Goal: Task Accomplishment & Management: Use online tool/utility

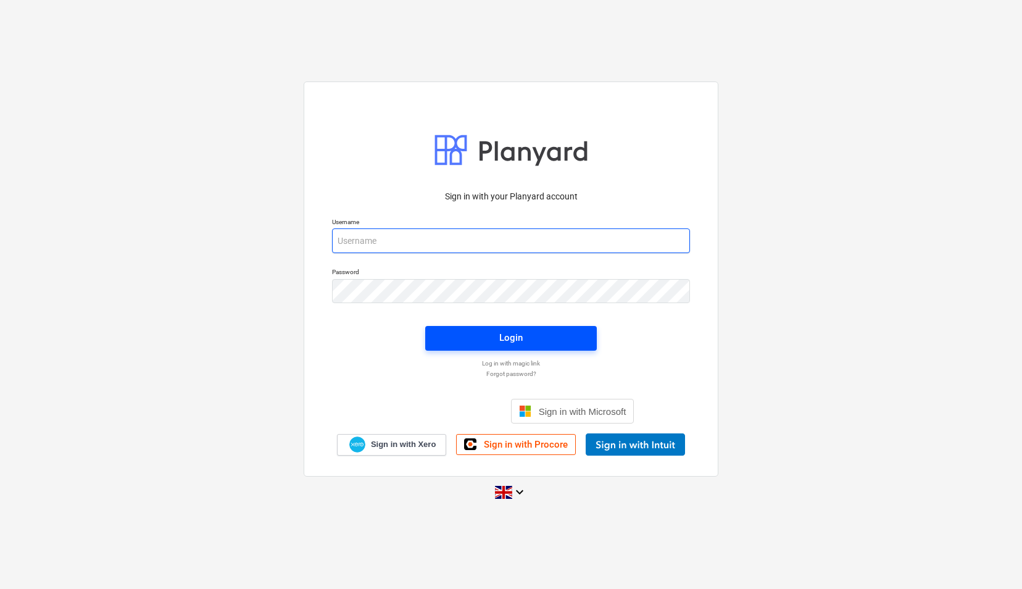
type input "[EMAIL_ADDRESS][DOMAIN_NAME]"
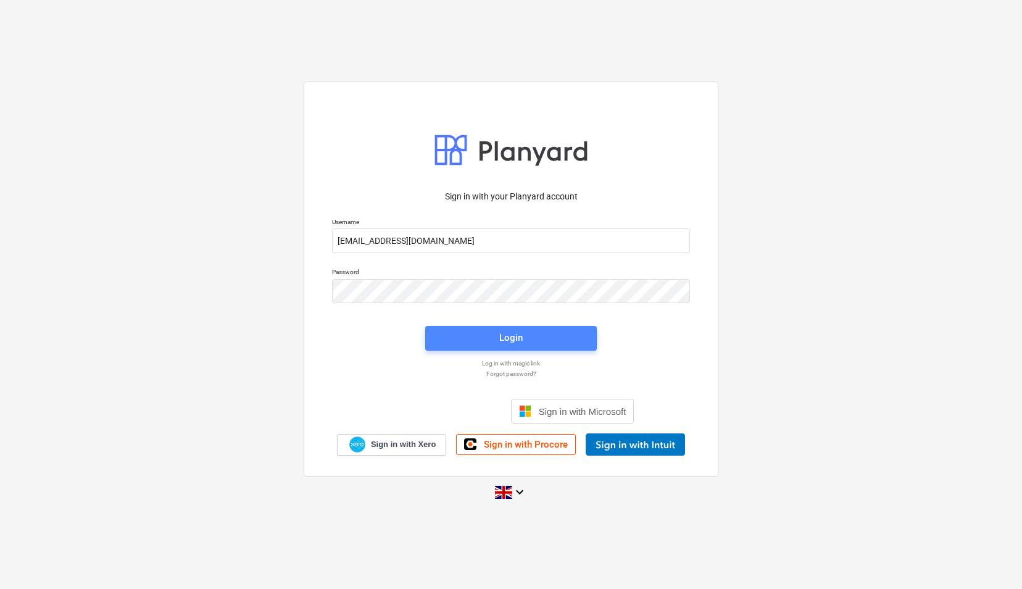
click at [469, 330] on span "Login" at bounding box center [511, 338] width 142 height 16
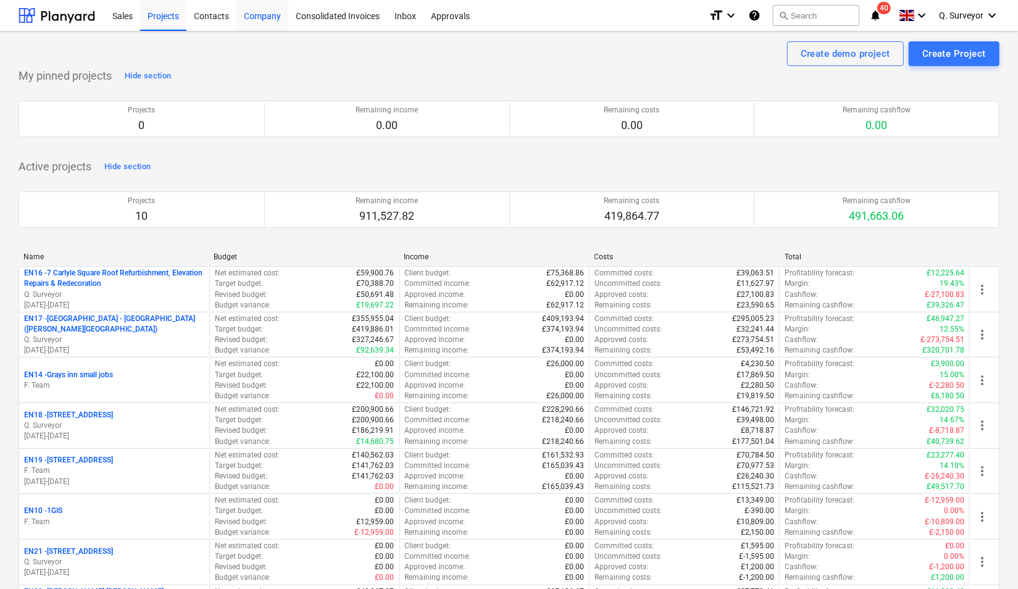
click at [257, 14] on div "Company" at bounding box center [262, 14] width 52 height 31
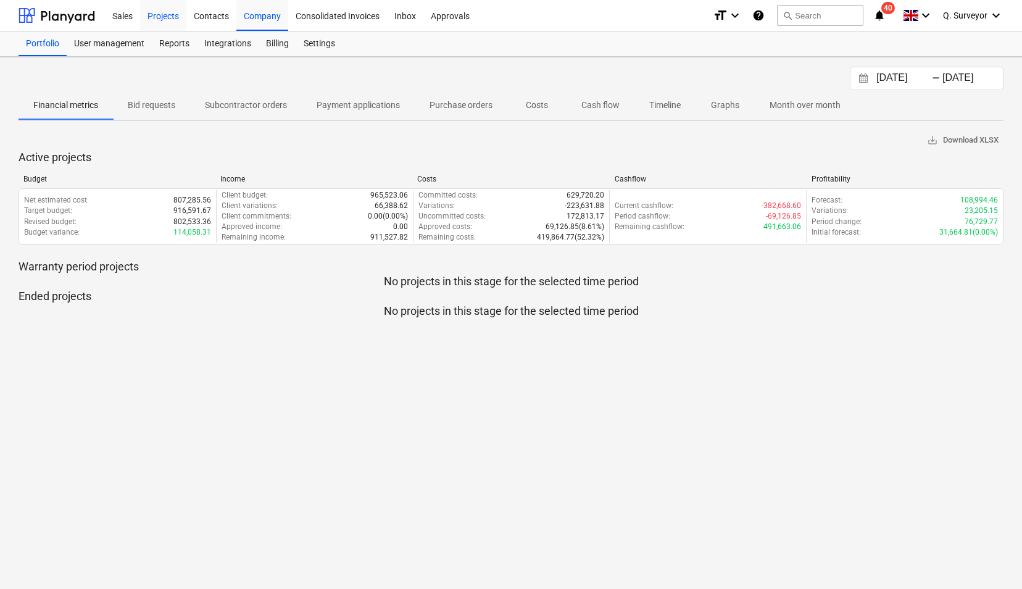
click at [157, 14] on div "Projects" at bounding box center [163, 14] width 46 height 31
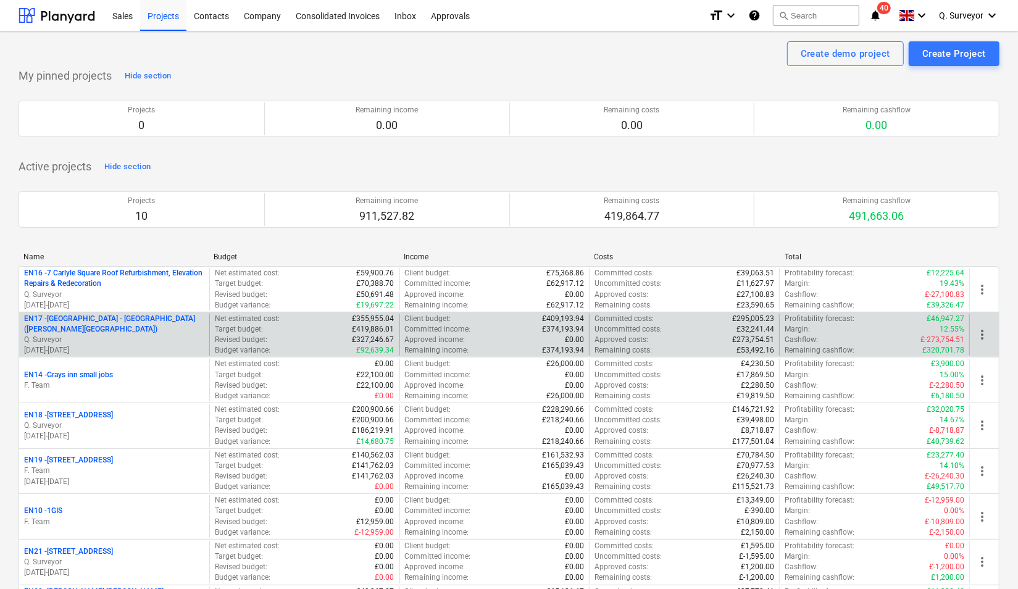
click at [162, 335] on p "Q. Surveyor" at bounding box center [114, 340] width 180 height 10
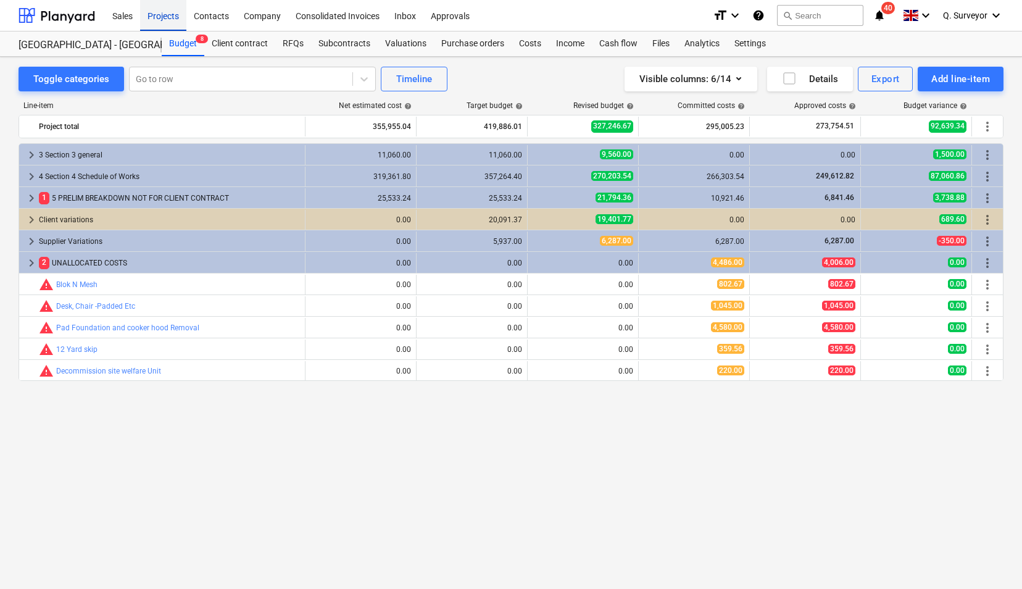
click at [178, 17] on div "Projects" at bounding box center [163, 14] width 46 height 31
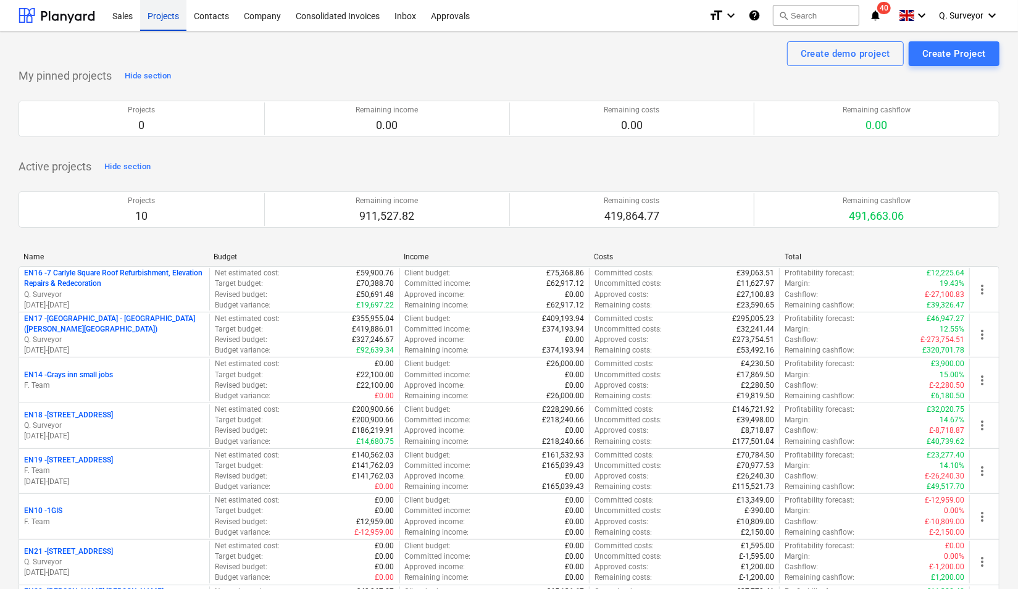
click at [177, 18] on div "Projects" at bounding box center [163, 14] width 46 height 31
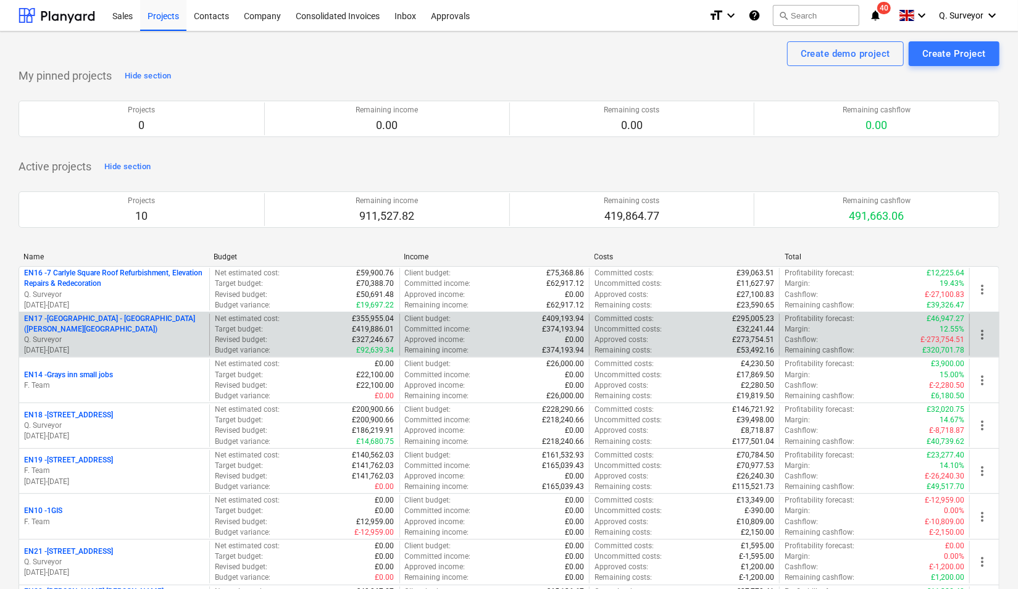
click at [152, 320] on p "EN17 - [GEOGRAPHIC_DATA] - [GEOGRAPHIC_DATA] ([PERSON_NAME][GEOGRAPHIC_DATA] an…" at bounding box center [114, 324] width 180 height 21
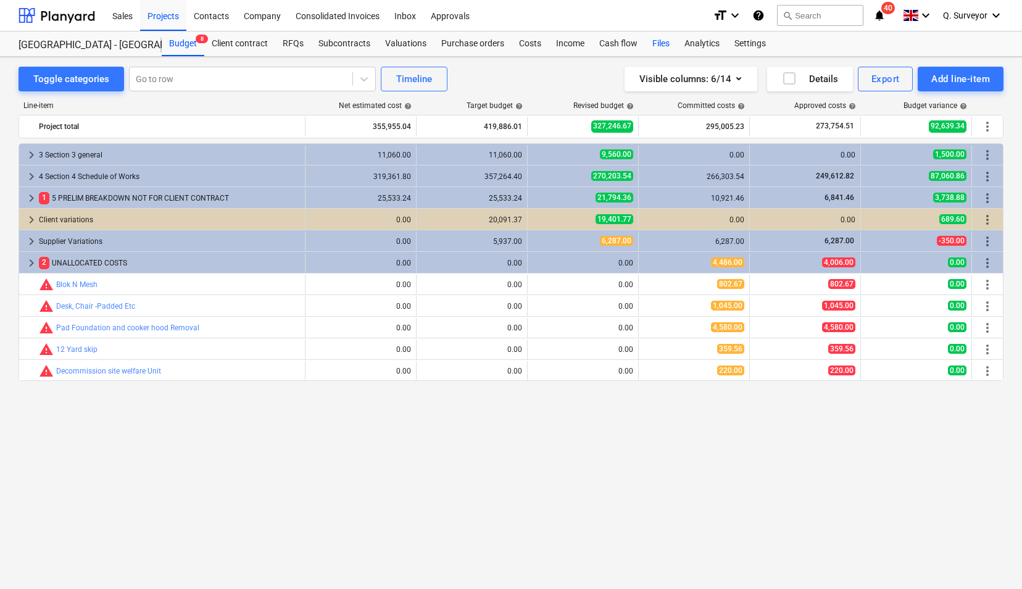
click at [655, 48] on div "Files" at bounding box center [661, 43] width 32 height 25
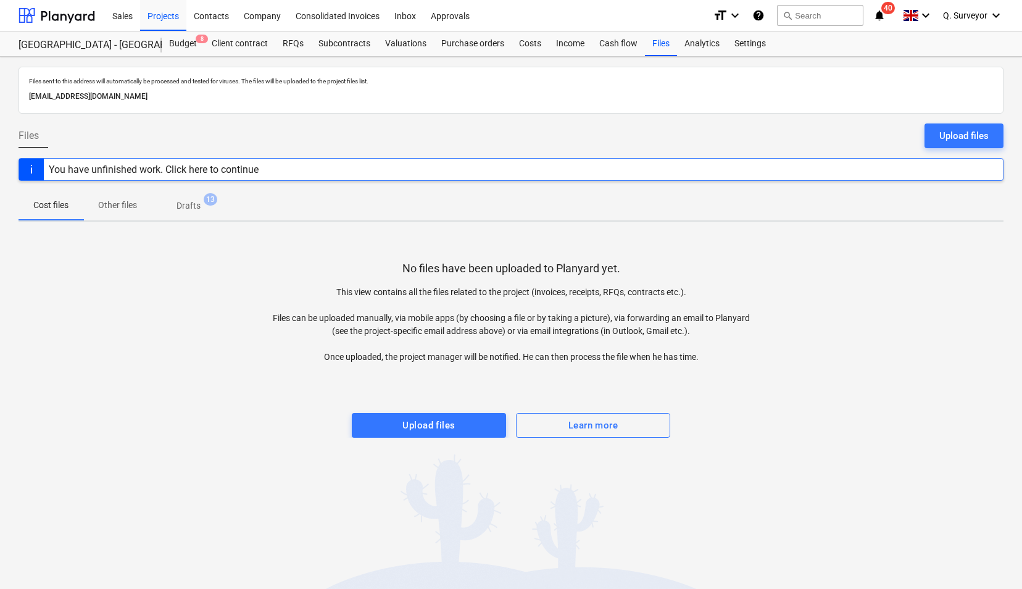
drag, startPoint x: 257, startPoint y: 95, endPoint x: -2, endPoint y: 95, distance: 259.3
click at [0, 95] on html "Sales Projects Contacts Company Consolidated Invoices Inbox Approvals format_si…" at bounding box center [511, 294] width 1022 height 589
drag, startPoint x: -2, startPoint y: 95, endPoint x: 52, endPoint y: 93, distance: 54.4
copy p "[EMAIL_ADDRESS][DOMAIN_NAME]"
click at [170, 14] on div "Projects" at bounding box center [163, 14] width 46 height 31
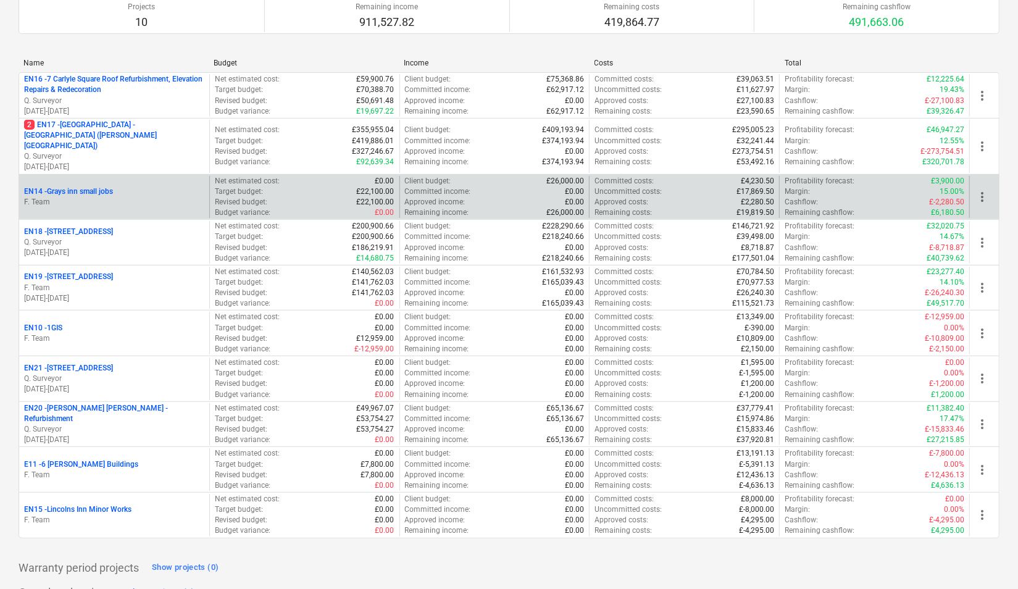
scroll to position [228, 0]
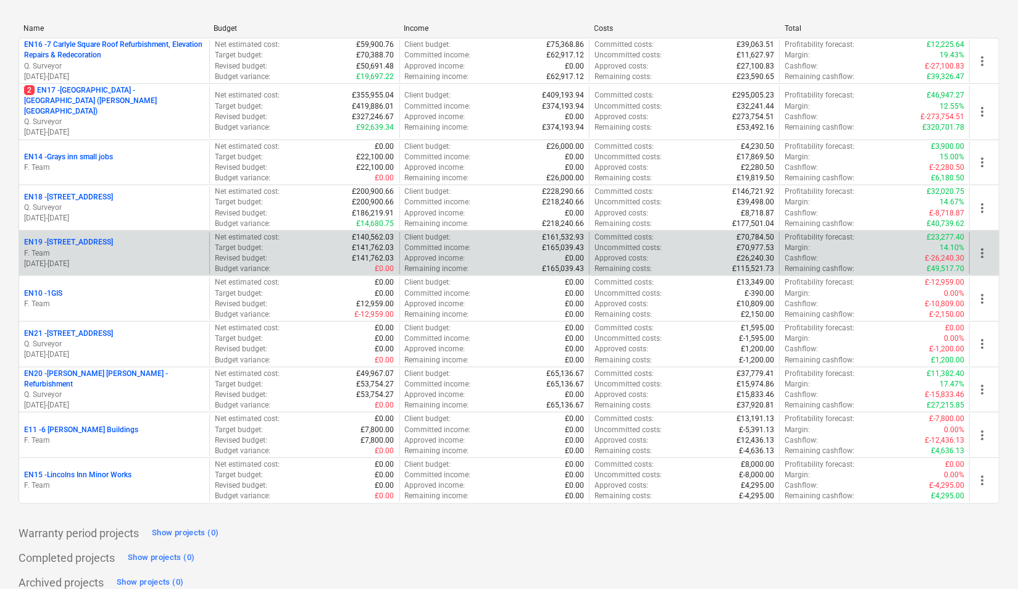
click at [95, 237] on p "EN19 - [STREET_ADDRESS]" at bounding box center [68, 242] width 89 height 10
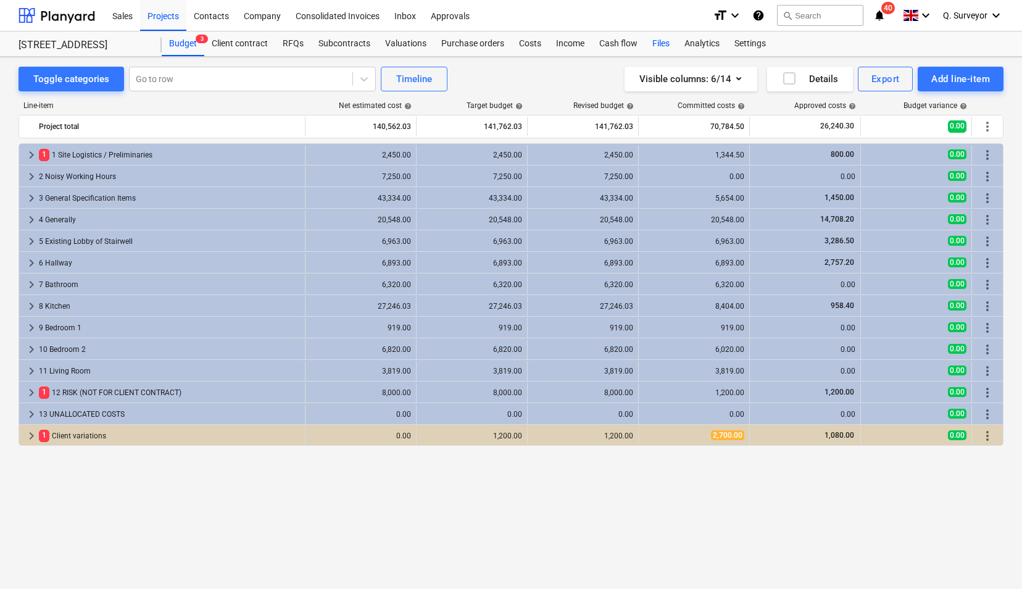
click at [655, 43] on div "Files" at bounding box center [661, 43] width 32 height 25
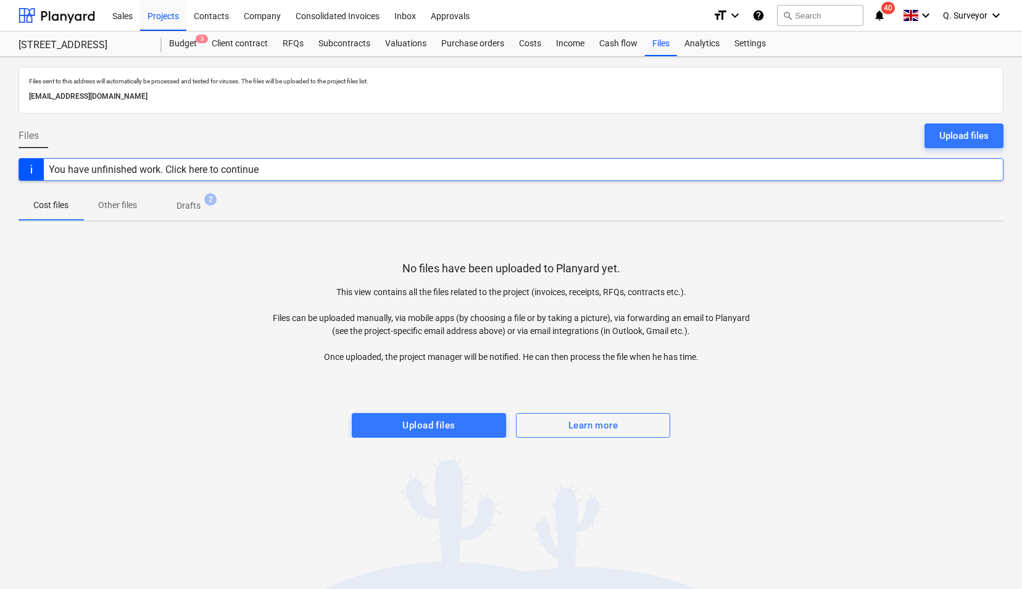
drag, startPoint x: 254, startPoint y: 96, endPoint x: 25, endPoint y: 94, distance: 229.1
click at [25, 94] on div "Files sent to this address will automatically be processed and tested for virus…" at bounding box center [511, 90] width 985 height 47
drag, startPoint x: 25, startPoint y: 94, endPoint x: 38, endPoint y: 96, distance: 13.8
copy p "[EMAIL_ADDRESS][DOMAIN_NAME]"
click at [159, 12] on div "Projects" at bounding box center [163, 14] width 46 height 31
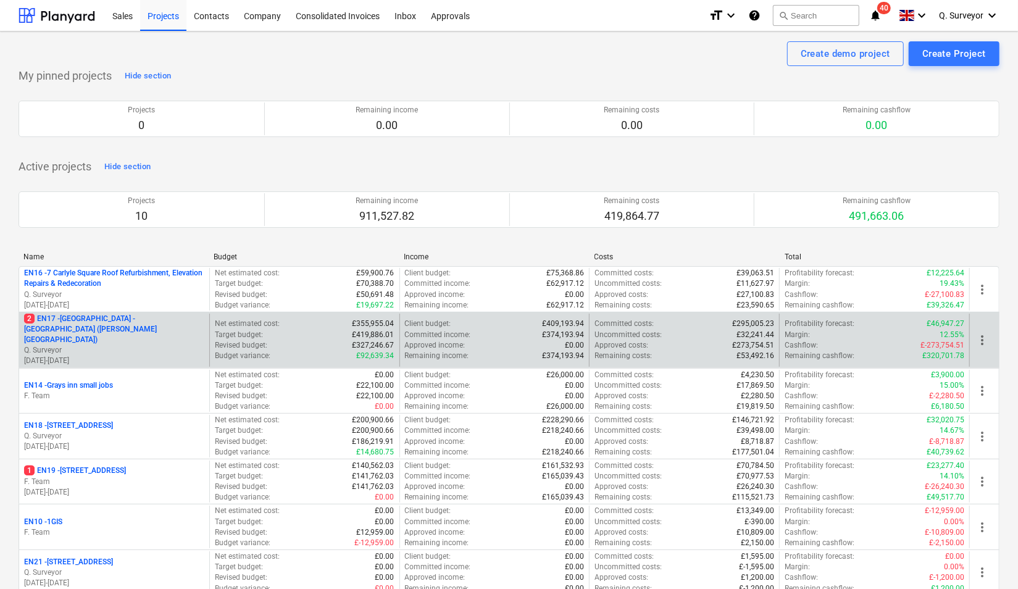
click at [151, 324] on p "2 EN17 - [GEOGRAPHIC_DATA] - [GEOGRAPHIC_DATA] ([PERSON_NAME][GEOGRAPHIC_DATA])" at bounding box center [114, 329] width 180 height 31
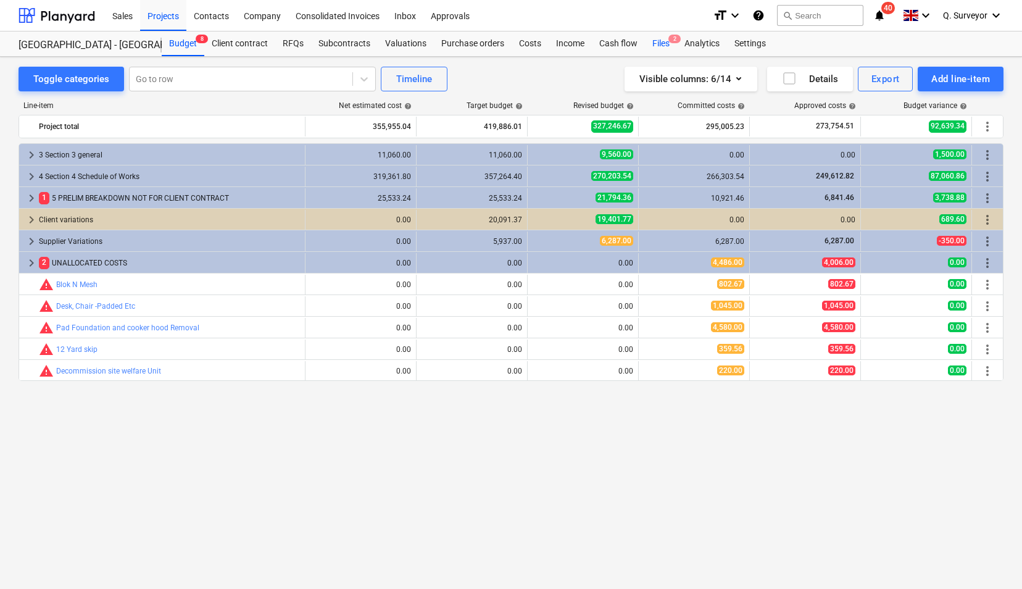
click at [652, 40] on div "Files 2" at bounding box center [661, 43] width 32 height 25
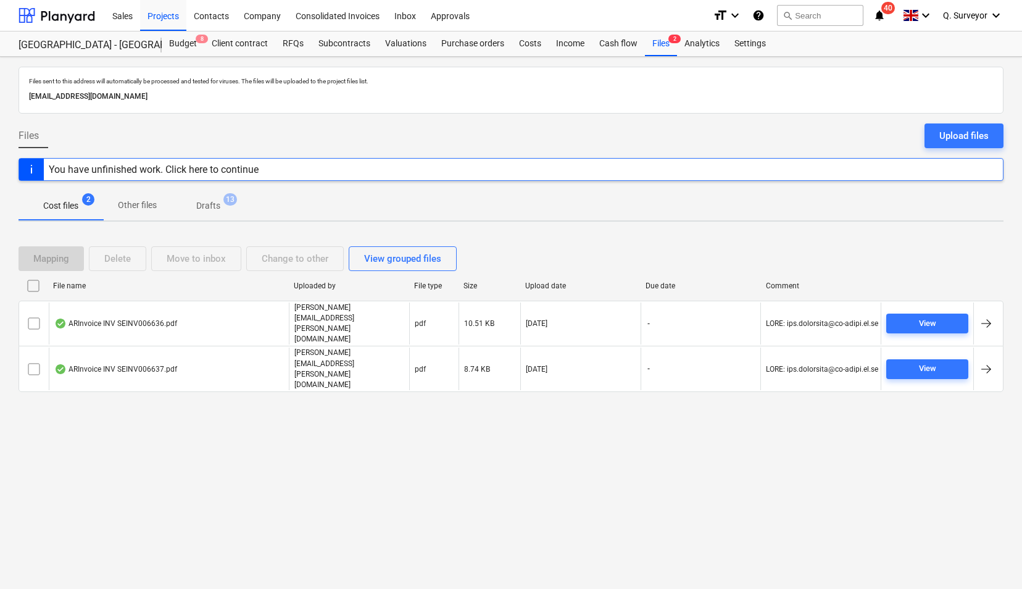
drag, startPoint x: 256, startPoint y: 100, endPoint x: 14, endPoint y: 101, distance: 241.4
click at [14, 101] on div "Files sent to this address will automatically be processed and tested for virus…" at bounding box center [511, 323] width 1022 height 532
drag, startPoint x: 14, startPoint y: 101, endPoint x: 67, endPoint y: 98, distance: 53.2
copy p "[EMAIL_ADDRESS][DOMAIN_NAME]"
